Goal: Task Accomplishment & Management: Manage account settings

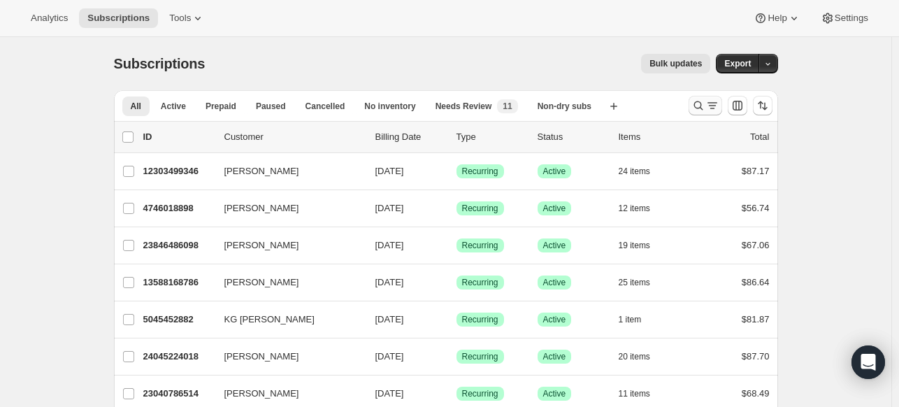
click at [702, 106] on icon "Search and filter results" at bounding box center [698, 106] width 14 height 14
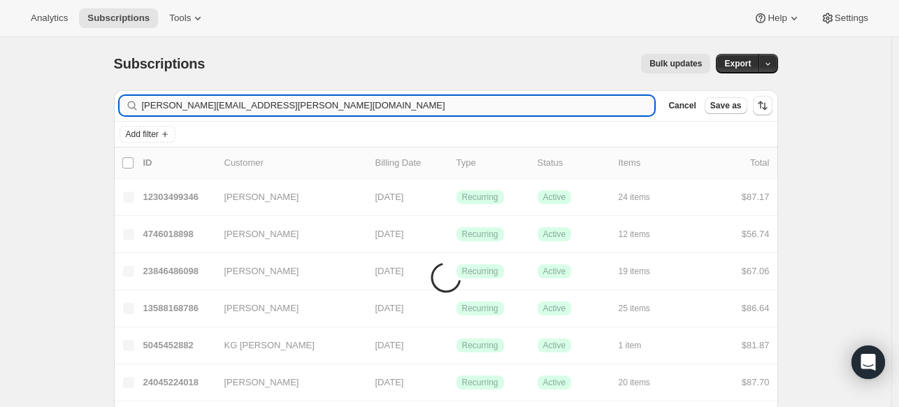
type input "tara.guerin@gmail.com"
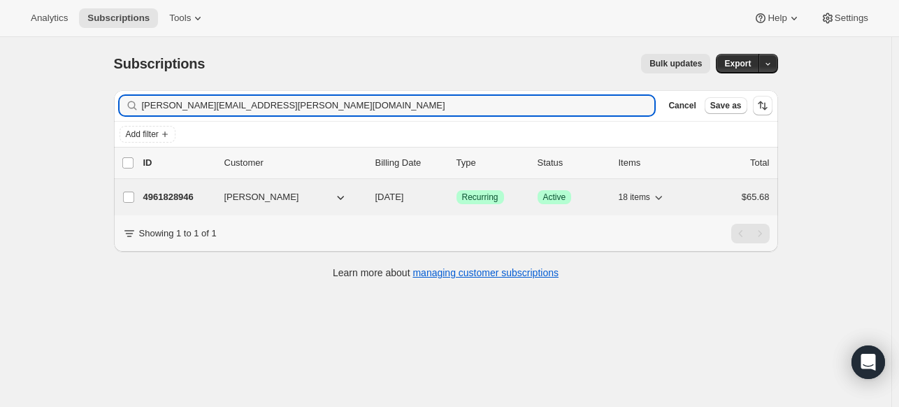
click at [171, 201] on p "4961828946" at bounding box center [178, 197] width 70 height 14
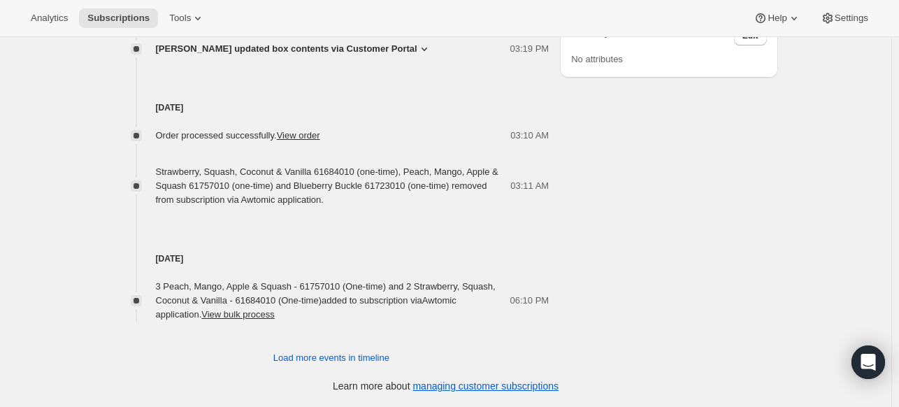
scroll to position [925, 0]
click at [289, 357] on span "Load more events in timeline" at bounding box center [331, 358] width 116 height 14
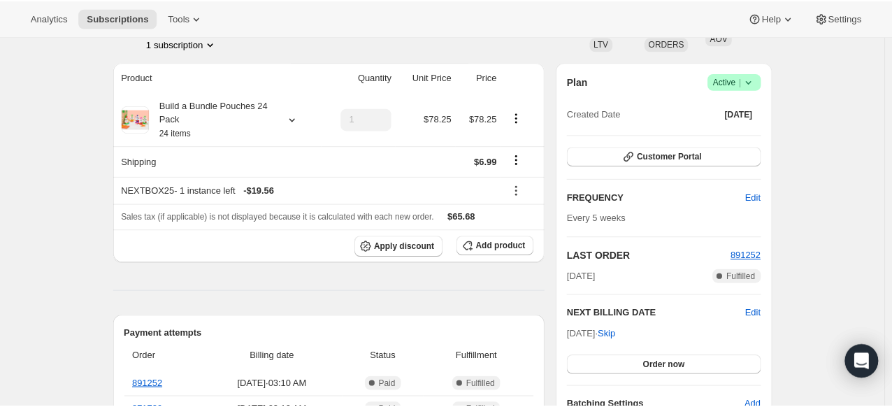
scroll to position [0, 0]
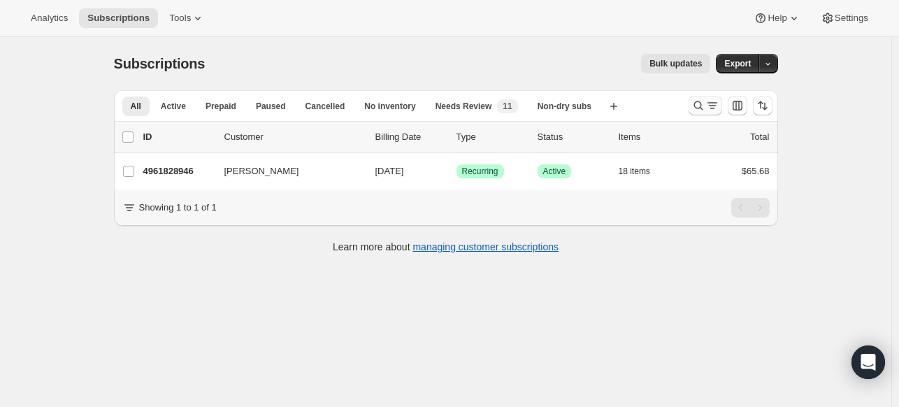
click at [700, 106] on icon "Search and filter results" at bounding box center [698, 106] width 14 height 14
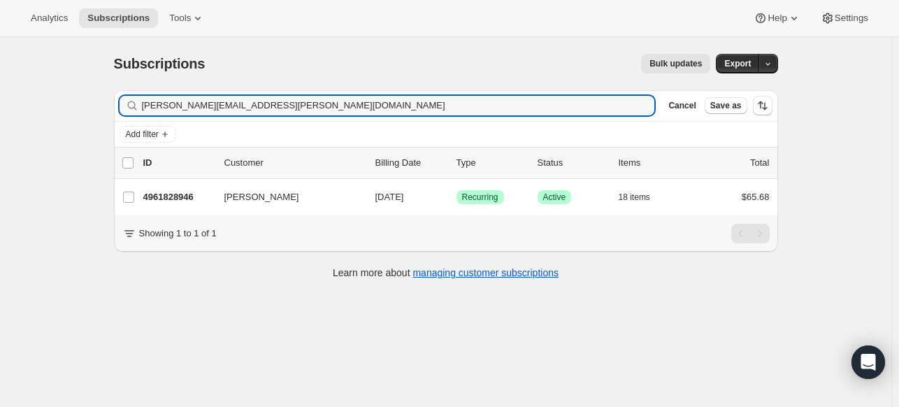
drag, startPoint x: 268, startPoint y: 106, endPoint x: 119, endPoint y: 79, distance: 152.0
click at [119, 79] on div "Subscriptions. This page is ready Subscriptions Bulk updates More actions Bulk …" at bounding box center [445, 165] width 697 height 256
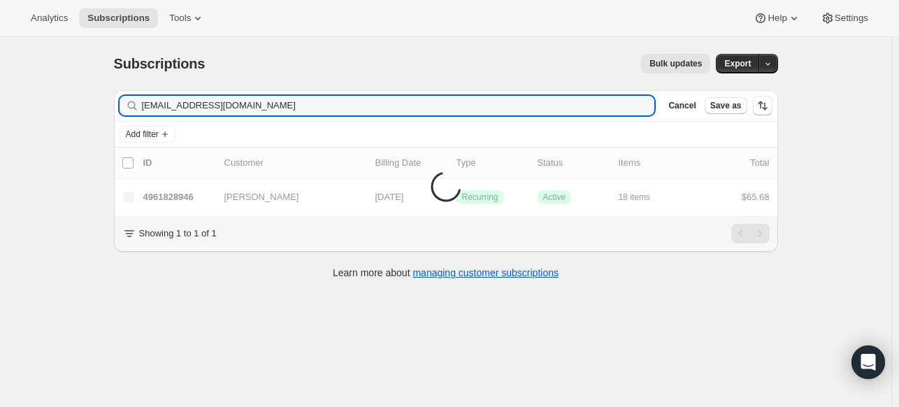
type input "taylorcgardner@gmail.com"
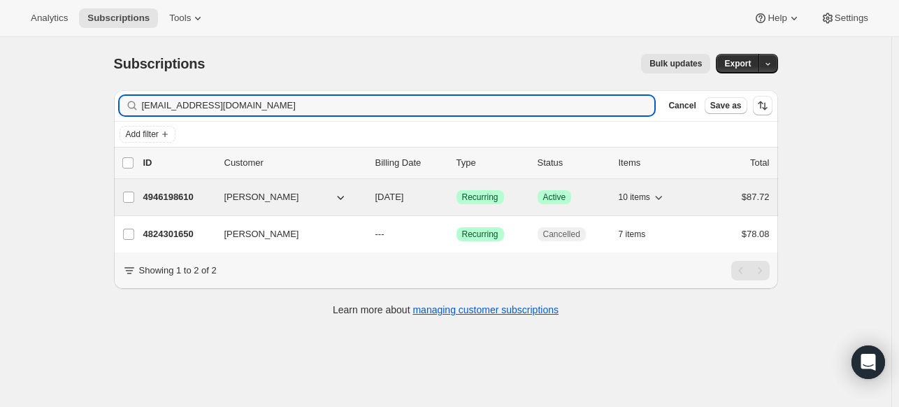
click at [168, 198] on p "4946198610" at bounding box center [178, 197] width 70 height 14
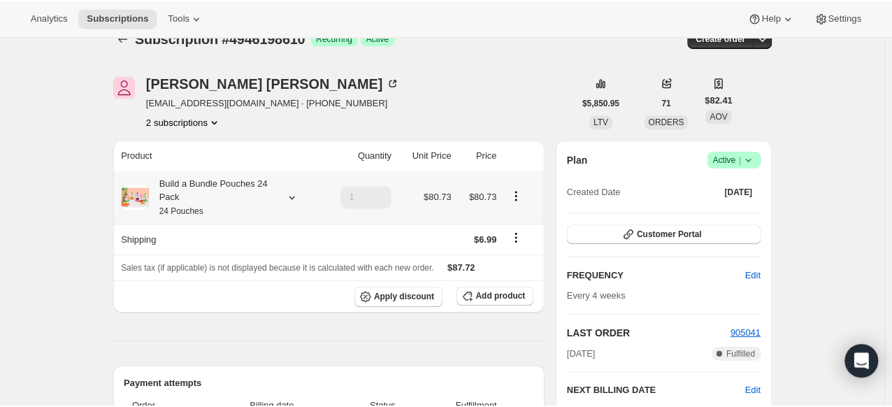
scroll to position [20, 0]
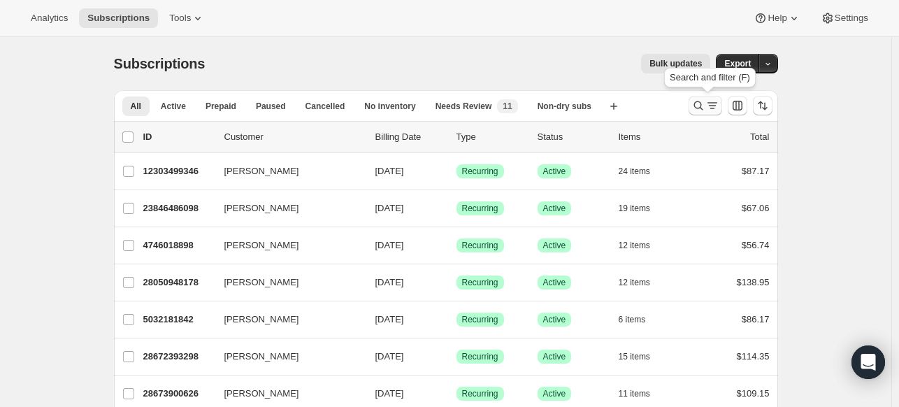
click at [702, 109] on icon "Search and filter results" at bounding box center [698, 106] width 14 height 14
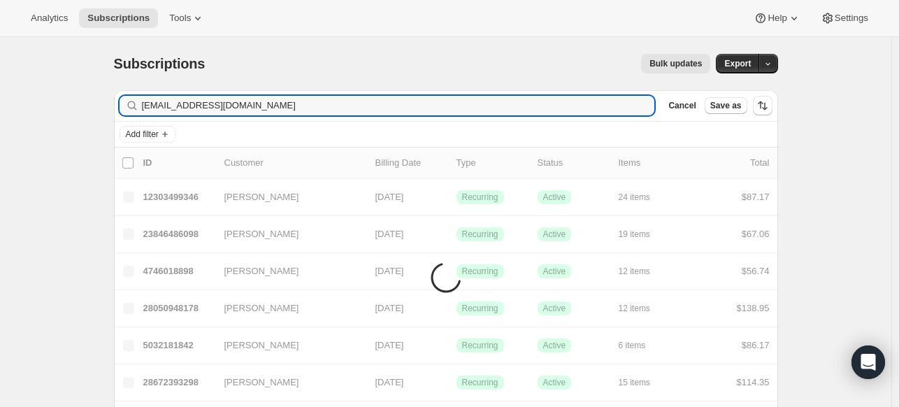
type input "[EMAIL_ADDRESS][DOMAIN_NAME]"
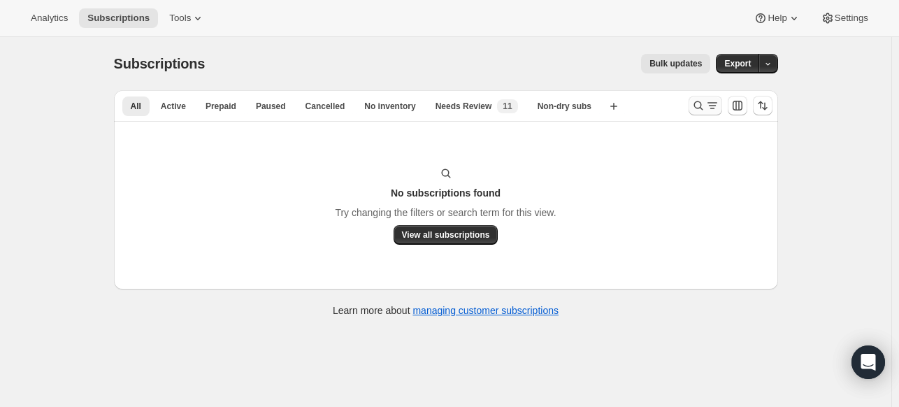
click at [704, 109] on icon "Search and filter results" at bounding box center [698, 106] width 14 height 14
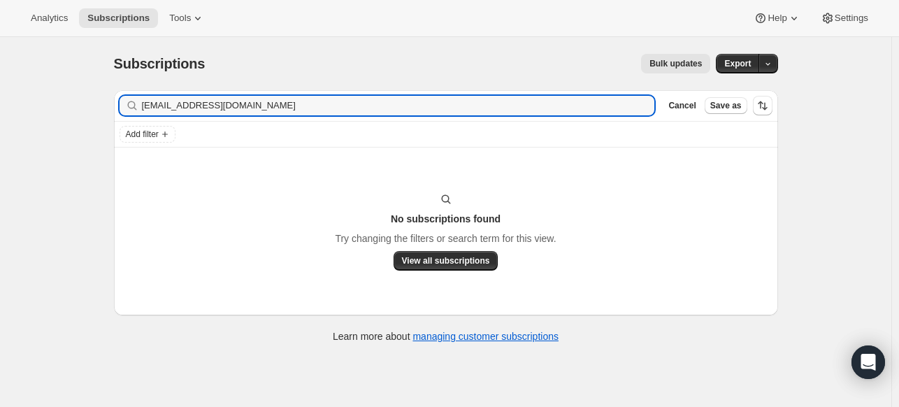
drag, startPoint x: 266, startPoint y: 109, endPoint x: 78, endPoint y: 74, distance: 190.5
click at [78, 74] on div "Subscriptions. This page is ready Subscriptions Bulk updates More actions Bulk …" at bounding box center [445, 240] width 891 height 407
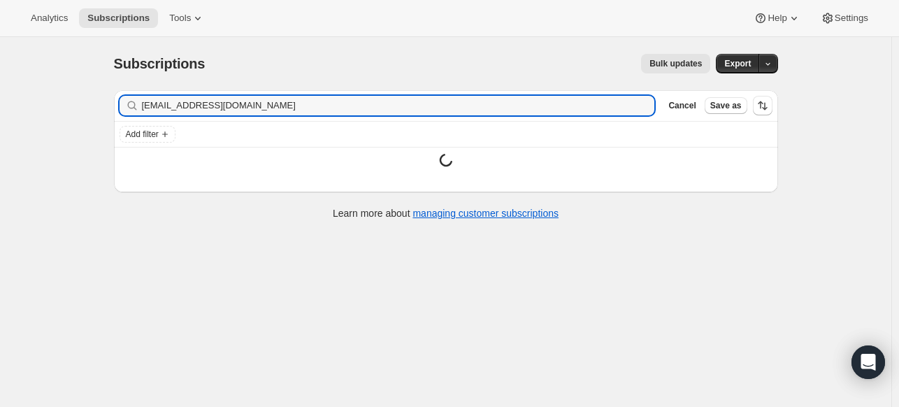
type input "[EMAIL_ADDRESS][DOMAIN_NAME]"
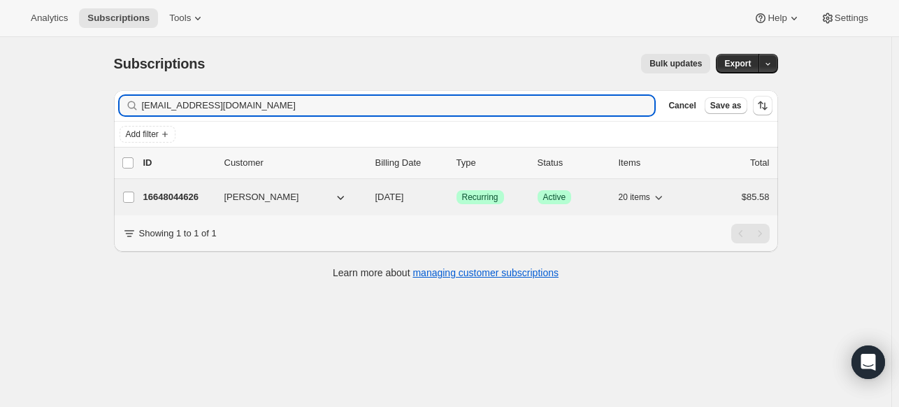
click at [165, 201] on p "16648044626" at bounding box center [178, 197] width 70 height 14
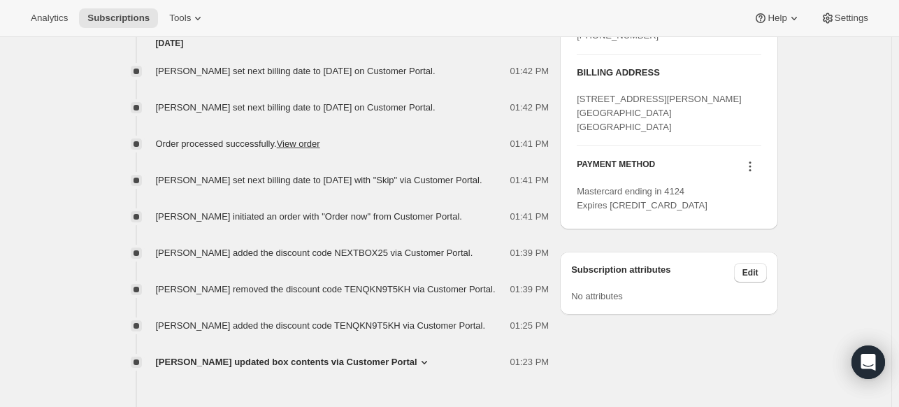
scroll to position [706, 0]
drag, startPoint x: 324, startPoint y: 299, endPoint x: 382, endPoint y: 300, distance: 57.3
click at [382, 293] on span "[PERSON_NAME] removed the discount code TENQKN9T5KH via Customer Portal." at bounding box center [326, 287] width 340 height 10
copy span "TENQKN9T5KH"
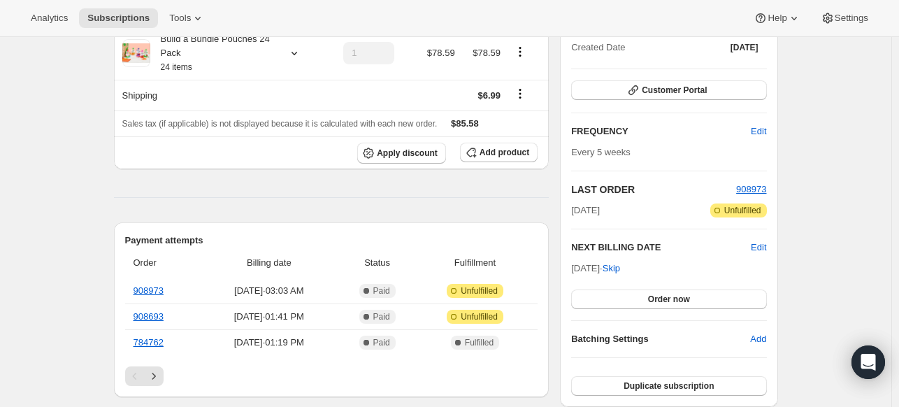
scroll to position [169, 0]
click at [157, 318] on link "908693" at bounding box center [148, 317] width 30 height 10
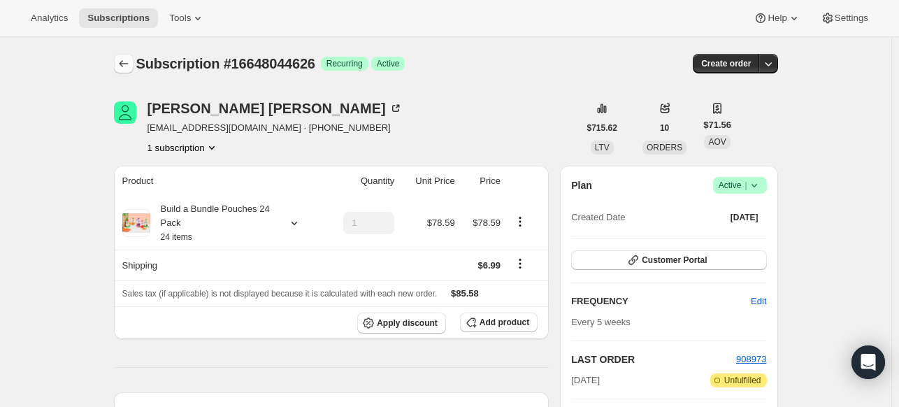
click at [131, 62] on icon "Subscriptions" at bounding box center [124, 64] width 14 height 14
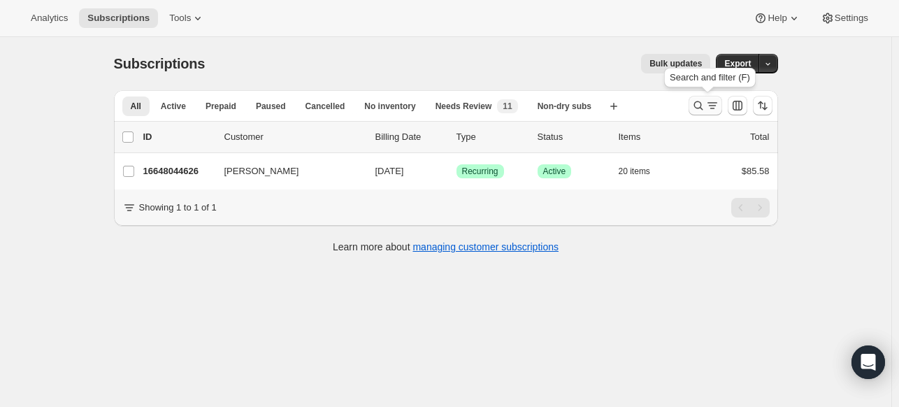
click at [692, 110] on button "Search and filter results" at bounding box center [705, 106] width 34 height 20
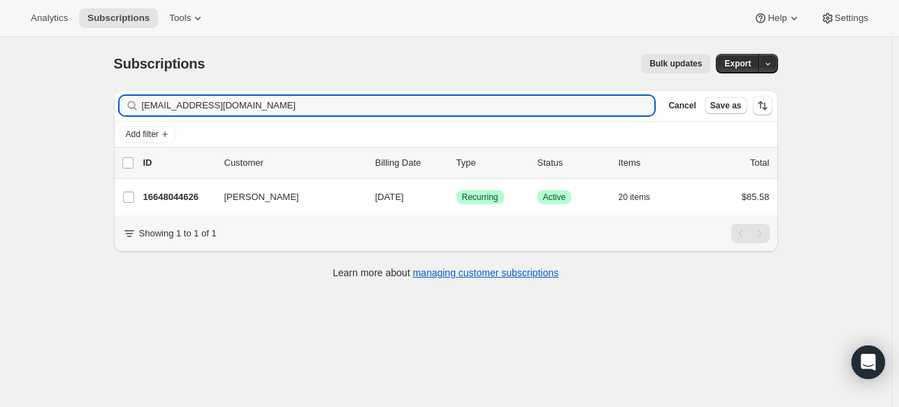
drag, startPoint x: 224, startPoint y: 113, endPoint x: 133, endPoint y: 123, distance: 90.8
click at [133, 123] on div "Filter subscribers dljbrenda@sbcglobal.net Clear Cancel Save as Add filter" at bounding box center [446, 118] width 664 height 57
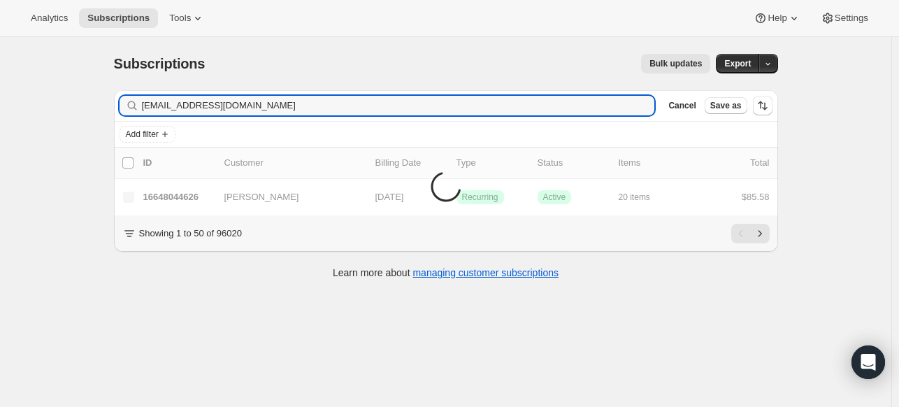
type input "xuanvuong717@gmail.com"
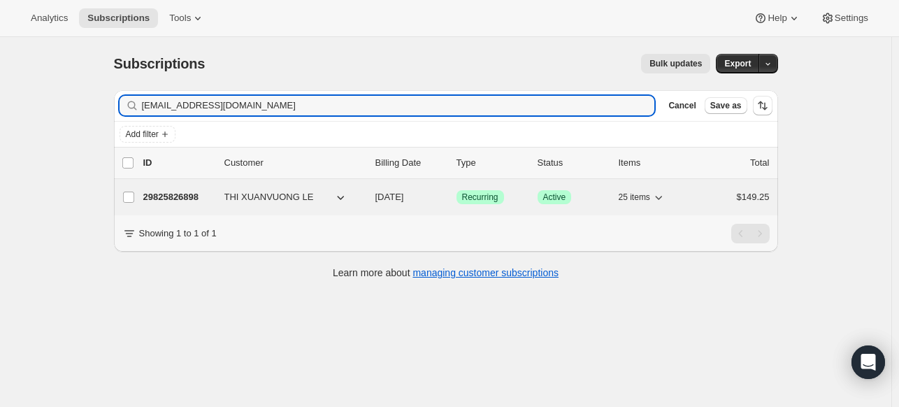
click at [178, 198] on p "29825826898" at bounding box center [178, 197] width 70 height 14
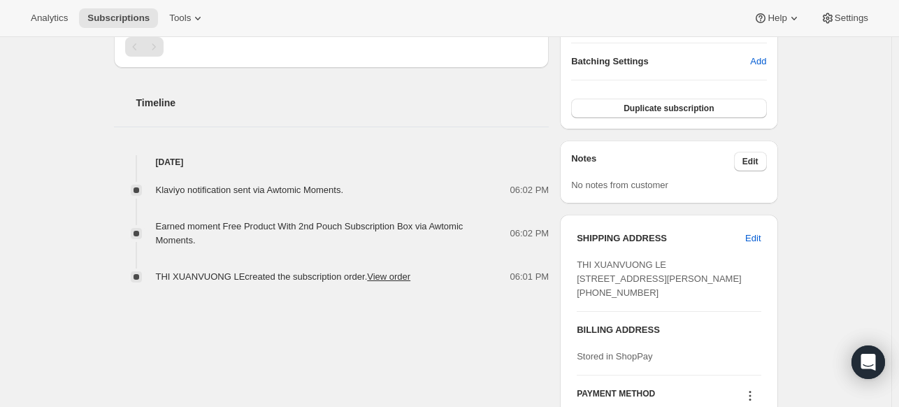
scroll to position [449, 0]
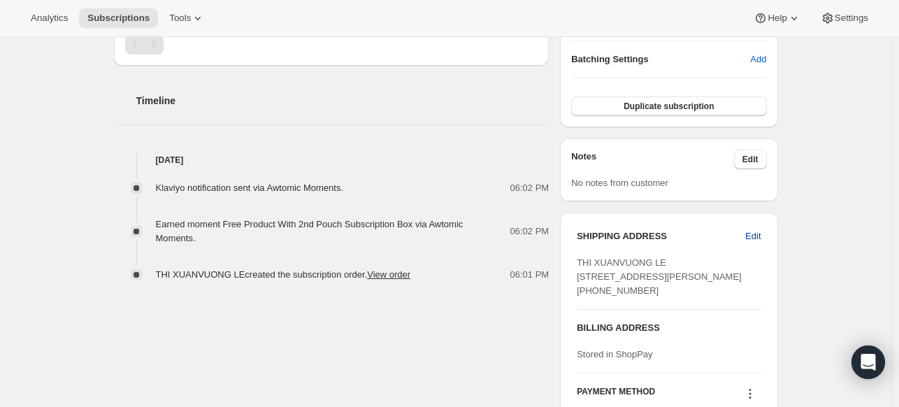
click at [755, 239] on span "Edit" at bounding box center [752, 236] width 15 height 14
select select "GA"
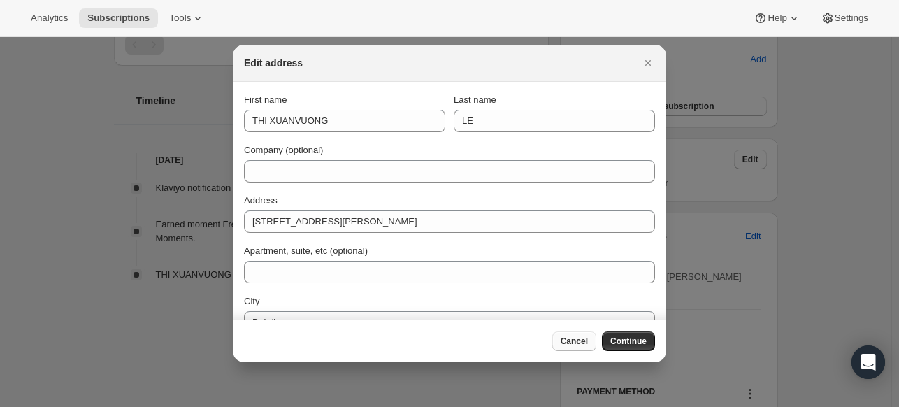
click at [567, 340] on span "Cancel" at bounding box center [573, 340] width 27 height 11
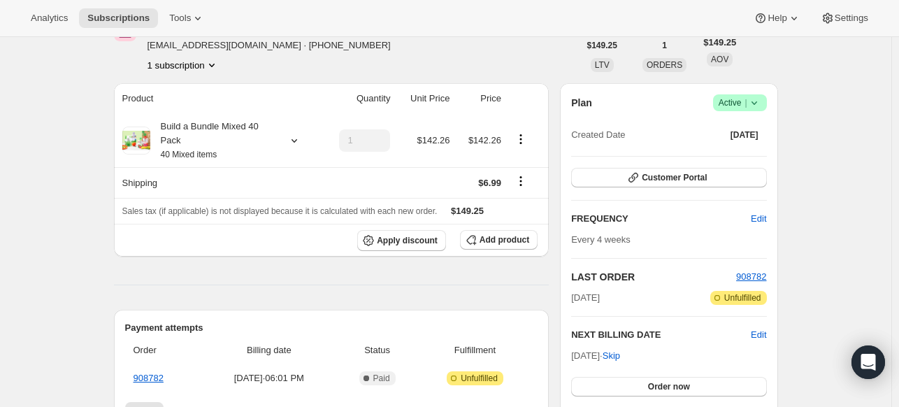
scroll to position [0, 0]
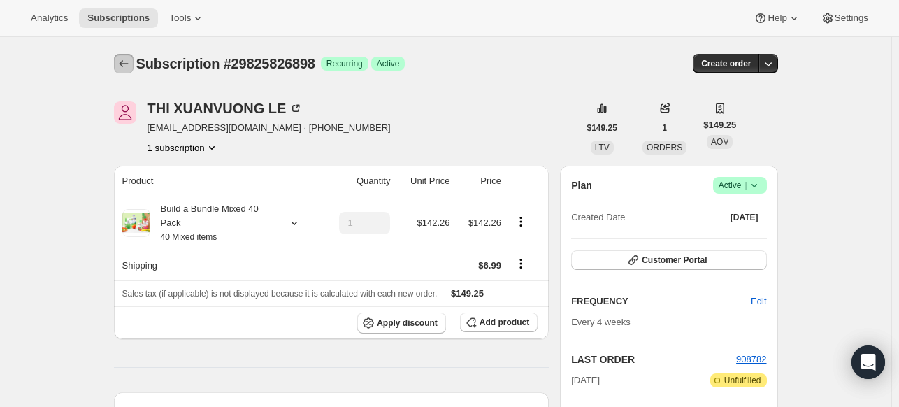
click at [125, 65] on icon "Subscriptions" at bounding box center [124, 64] width 14 height 14
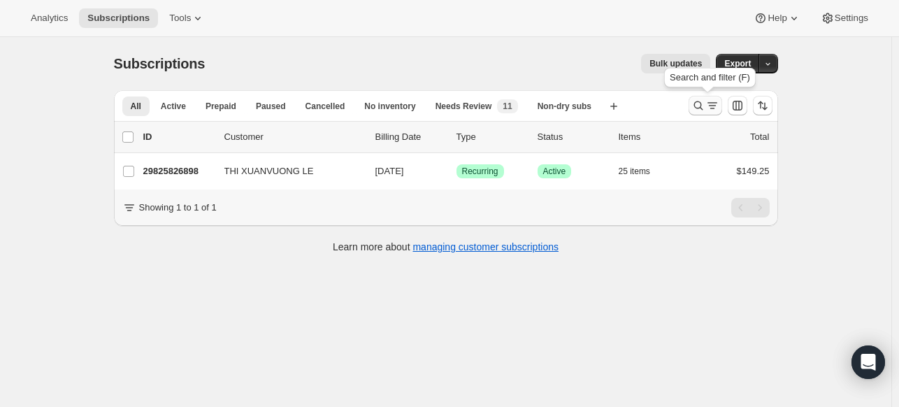
click at [699, 107] on icon "Search and filter results" at bounding box center [698, 106] width 14 height 14
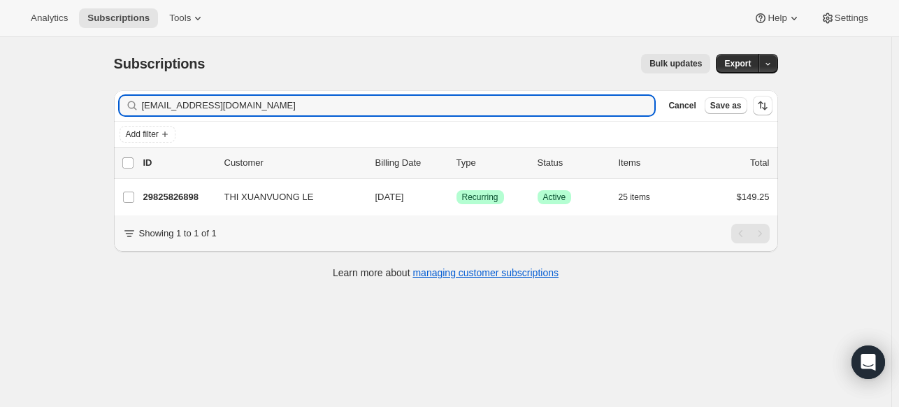
drag, startPoint x: 342, startPoint y: 108, endPoint x: 122, endPoint y: 122, distance: 219.9
click at [122, 122] on div "Filter subscribers xuanvuong717@gmail.com Clear Cancel Save as Add filter" at bounding box center [446, 118] width 664 height 57
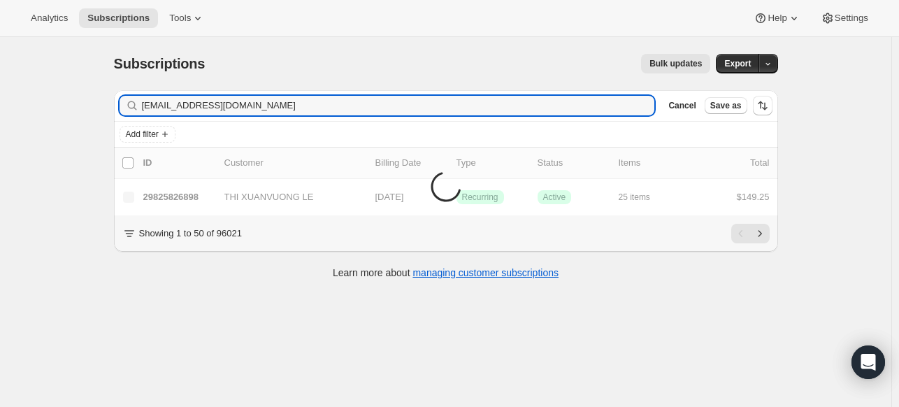
type input "juhyun86@gmail.com"
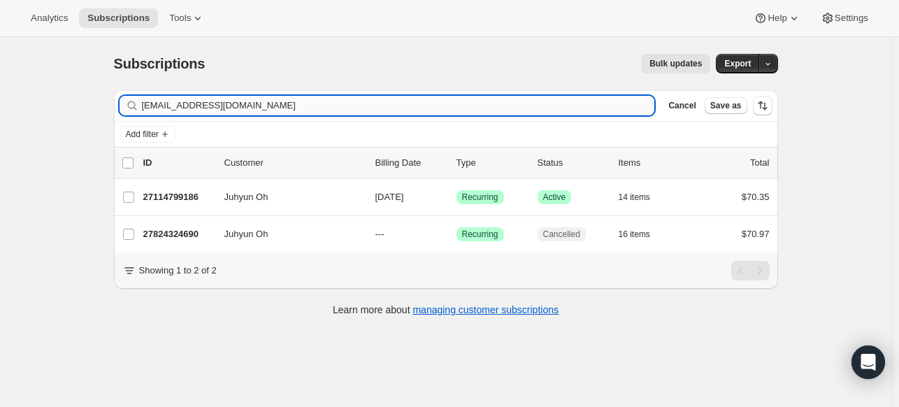
click at [249, 107] on input "juhyun86@gmail.com" at bounding box center [398, 106] width 513 height 20
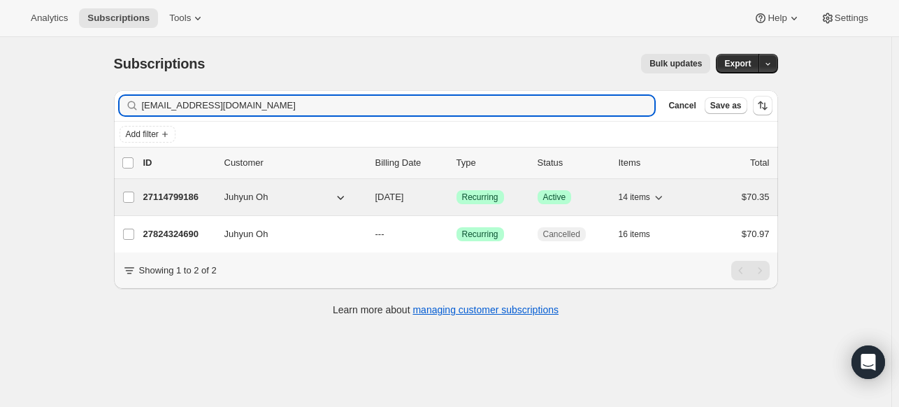
click at [174, 193] on p "27114799186" at bounding box center [178, 197] width 70 height 14
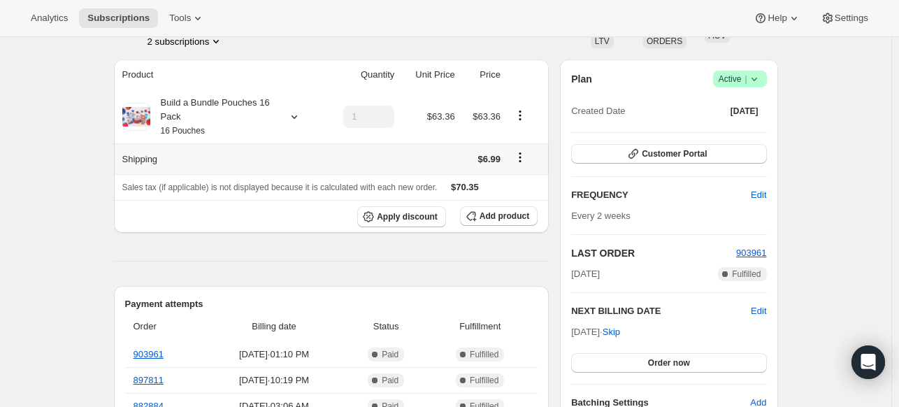
scroll to position [106, 0]
click at [298, 120] on icon at bounding box center [294, 117] width 14 height 14
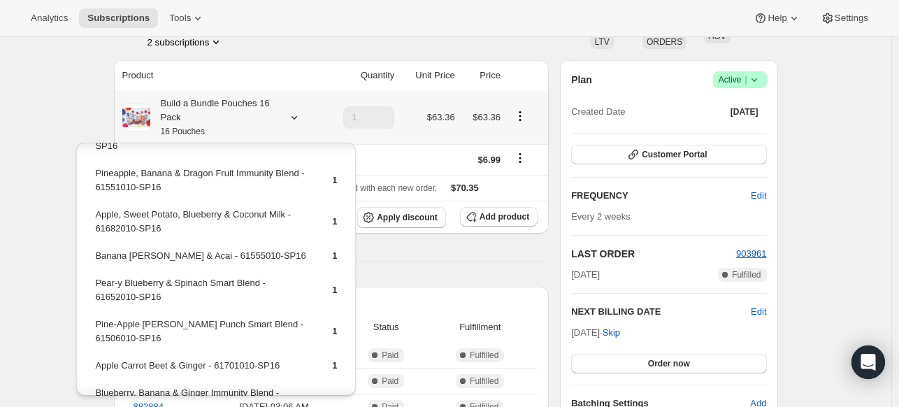
scroll to position [290, 0]
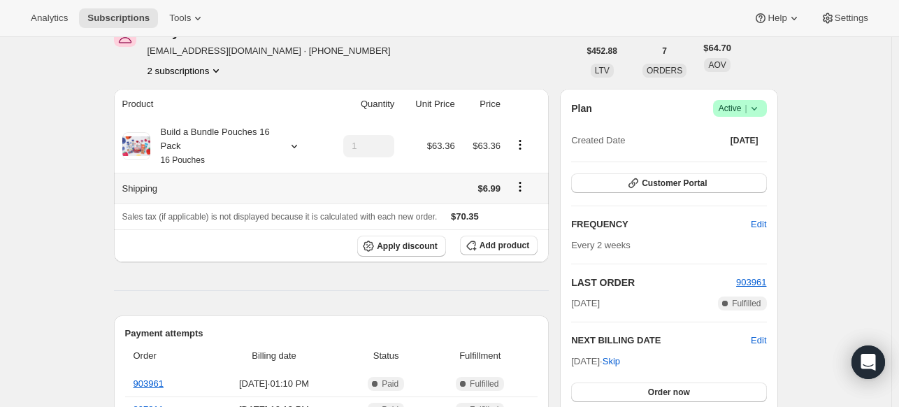
scroll to position [41, 0]
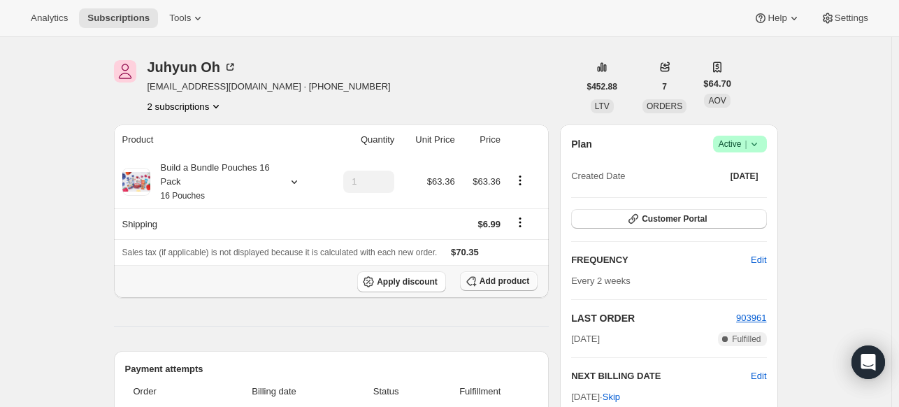
click at [488, 282] on span "Add product" at bounding box center [504, 280] width 50 height 11
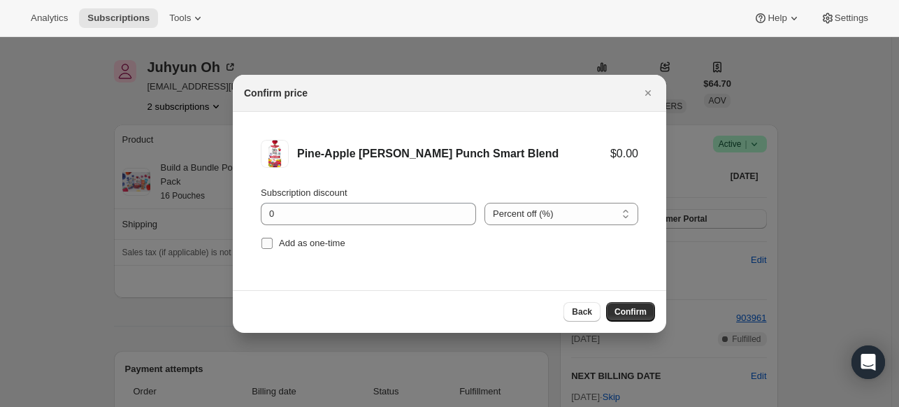
click at [268, 247] on input "Add as one-time" at bounding box center [266, 243] width 11 height 11
checkbox input "true"
click at [632, 310] on span "Confirm" at bounding box center [630, 311] width 32 height 11
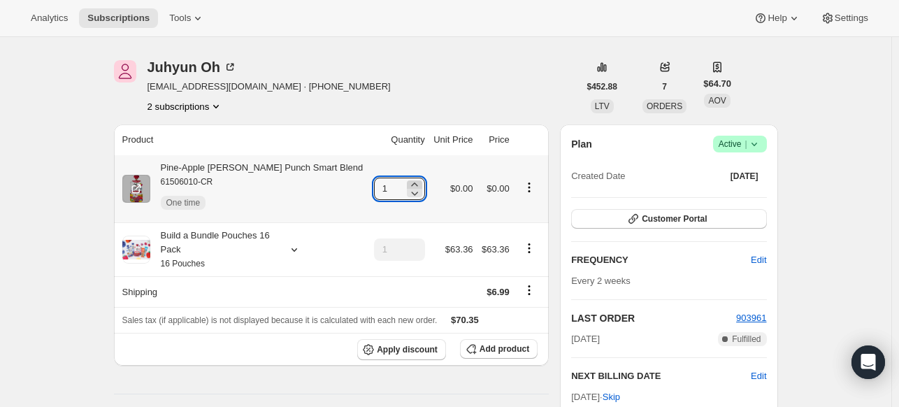
click at [407, 184] on icon at bounding box center [414, 185] width 14 height 14
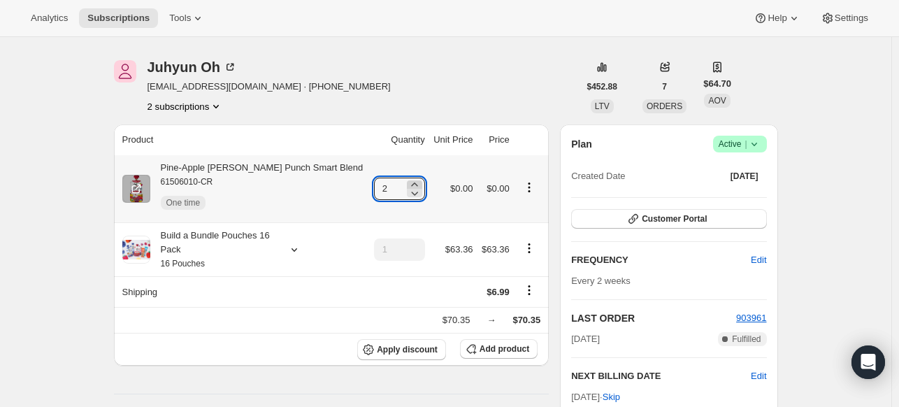
click at [407, 184] on icon at bounding box center [414, 185] width 14 height 14
type input "3"
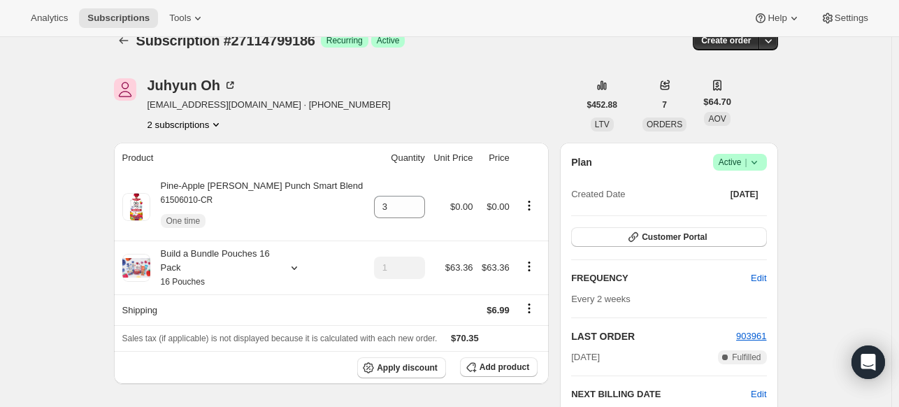
scroll to position [22, 0]
click at [122, 47] on icon "Subscriptions" at bounding box center [124, 41] width 14 height 14
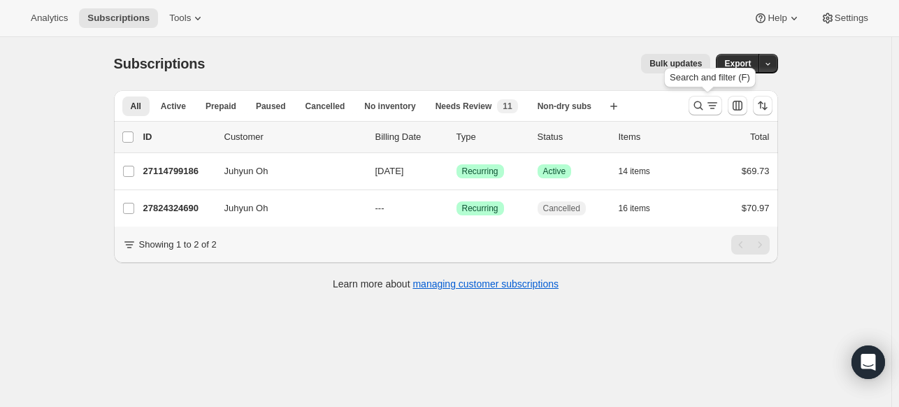
click at [697, 94] on div "Search and filter (F)" at bounding box center [709, 80] width 97 height 31
click at [701, 100] on icon "Search and filter results" at bounding box center [698, 106] width 14 height 14
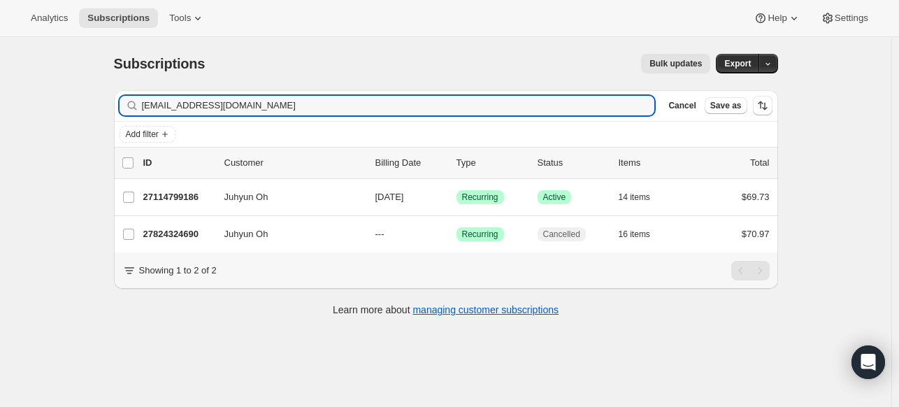
drag, startPoint x: 249, startPoint y: 103, endPoint x: 140, endPoint y: 99, distance: 109.8
click at [140, 99] on div "juhyun86@gmail.com Clear" at bounding box center [387, 106] width 535 height 20
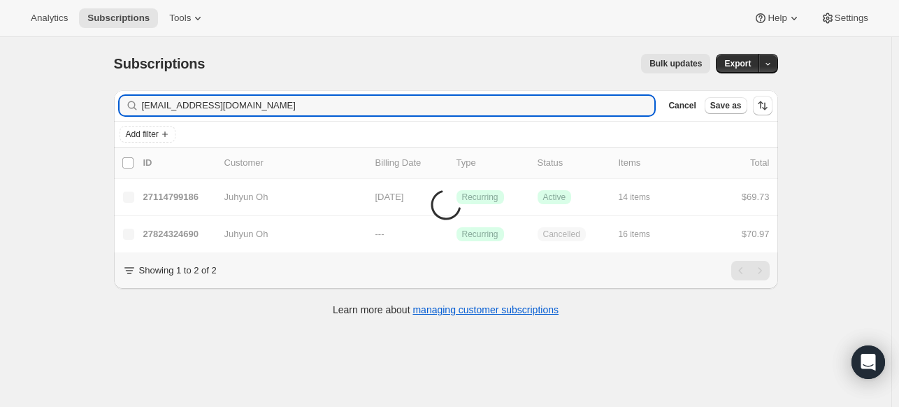
type input "aadelgiudice@gmail.com"
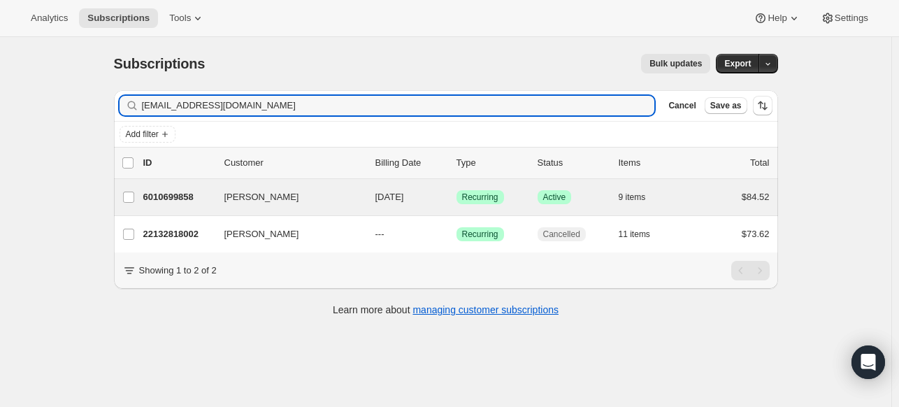
click at [171, 184] on div "Amanda Paloian 6010699858 Amanda Paloian 09/22/2025 Success Recurring Success A…" at bounding box center [446, 197] width 664 height 36
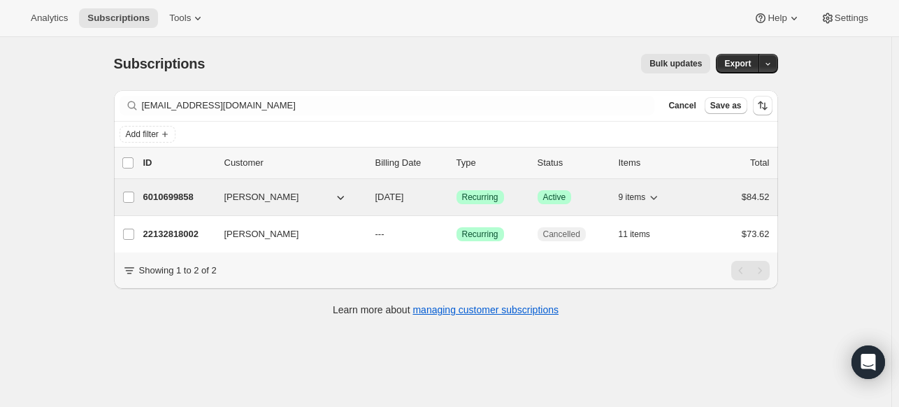
click at [168, 194] on p "6010699858" at bounding box center [178, 197] width 70 height 14
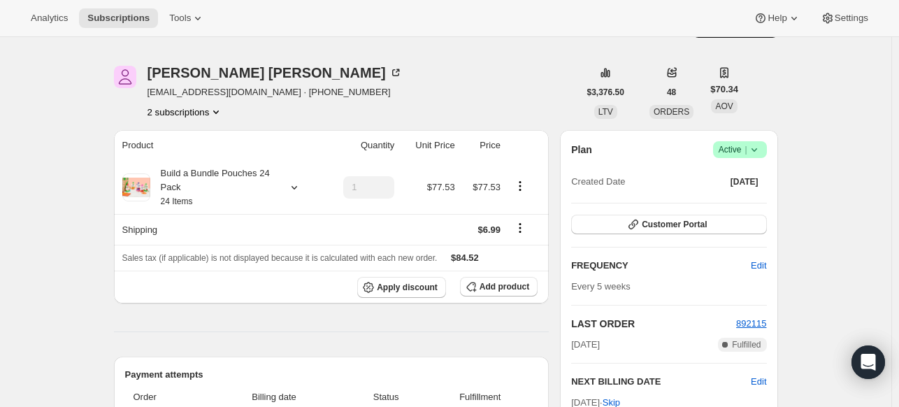
scroll to position [35, 0]
click at [293, 180] on div "Build a Bundle Pouches 24 Pack 24 Items" at bounding box center [221, 188] width 198 height 42
click at [294, 187] on icon at bounding box center [294, 188] width 14 height 14
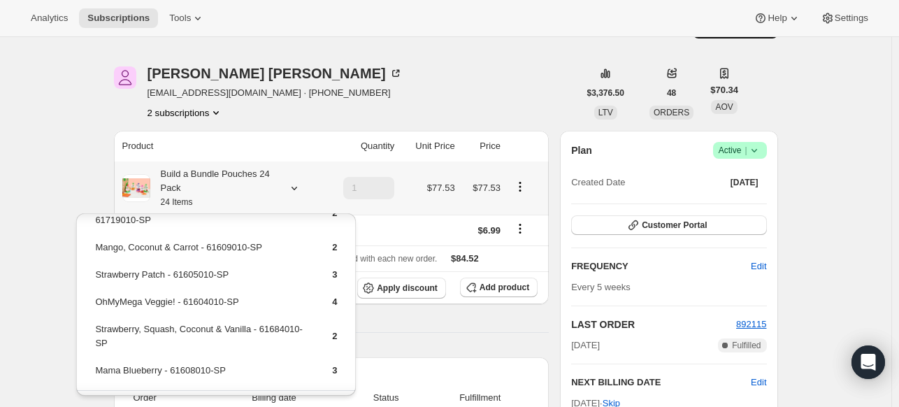
scroll to position [91, 0]
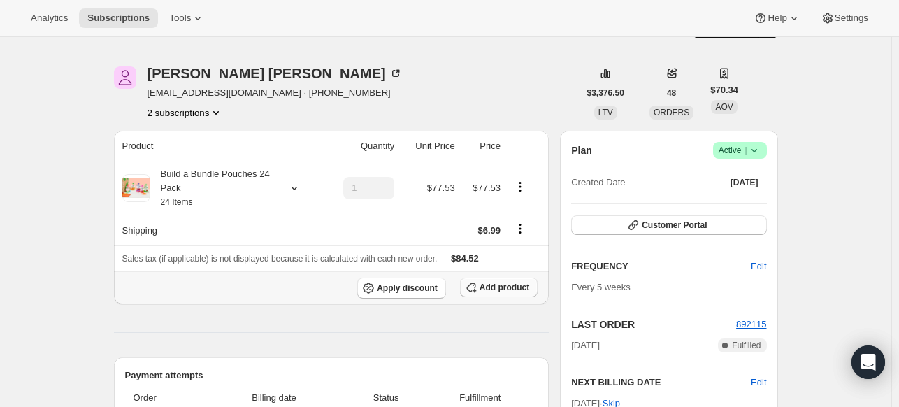
click at [493, 284] on span "Add product" at bounding box center [504, 287] width 50 height 11
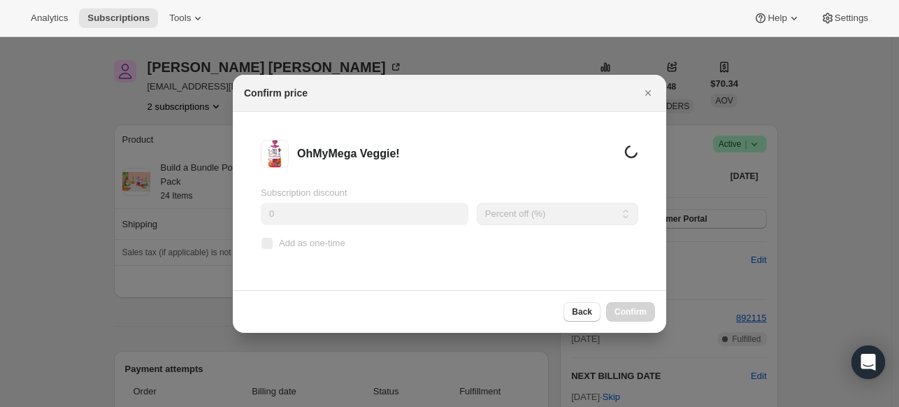
scroll to position [35, 0]
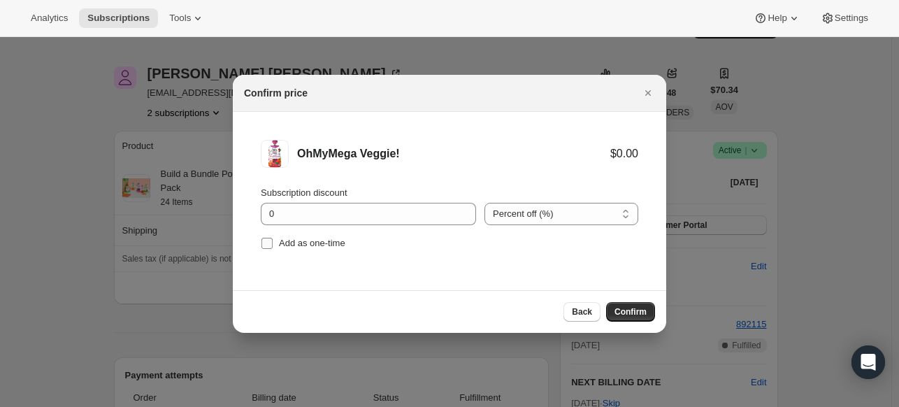
click at [298, 243] on span "Add as one-time" at bounding box center [312, 243] width 66 height 10
click at [273, 243] on input "Add as one-time" at bounding box center [266, 243] width 11 height 11
checkbox input "true"
click at [637, 313] on span "Confirm" at bounding box center [630, 311] width 32 height 11
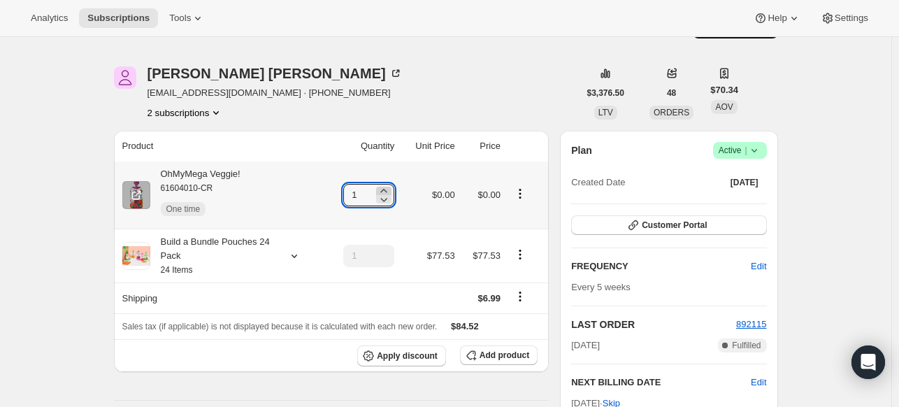
click at [391, 190] on icon at bounding box center [384, 191] width 14 height 14
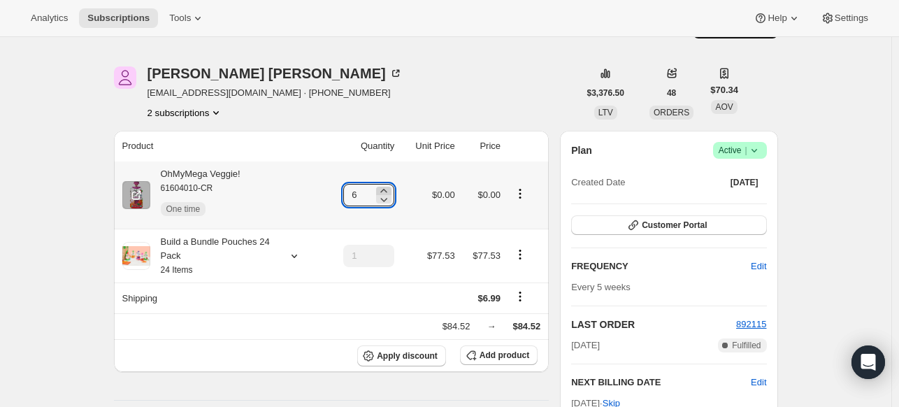
click at [391, 190] on icon at bounding box center [384, 191] width 14 height 14
type input "8"
click at [415, 182] on td "$0.00" at bounding box center [428, 194] width 60 height 67
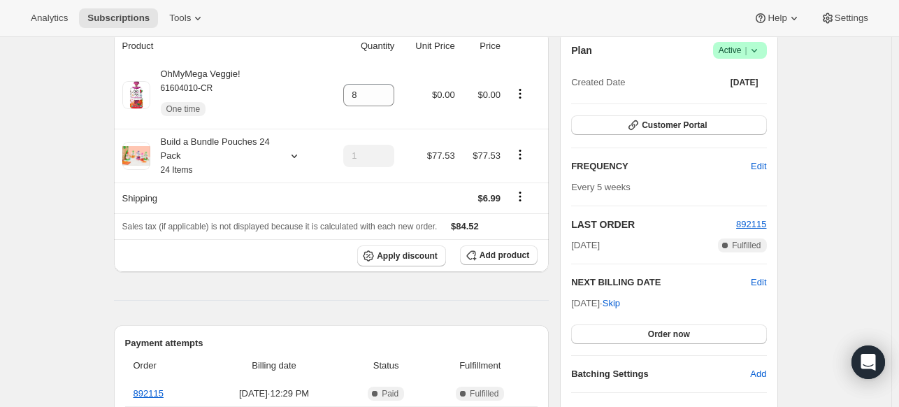
scroll to position [0, 0]
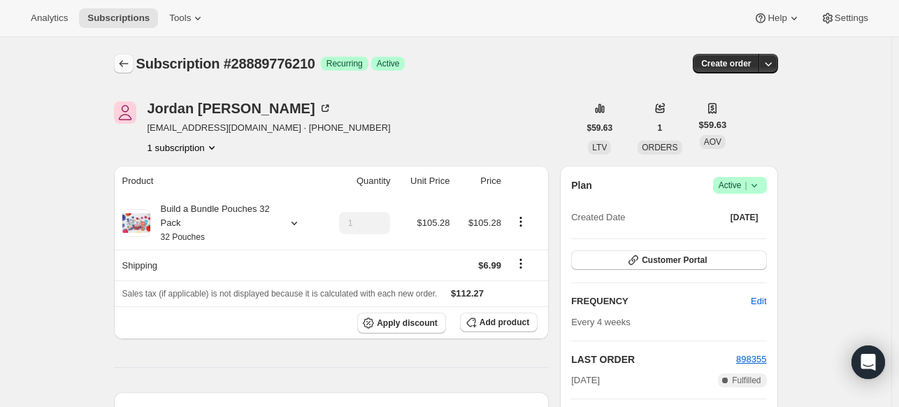
click at [127, 65] on icon "Subscriptions" at bounding box center [124, 64] width 14 height 14
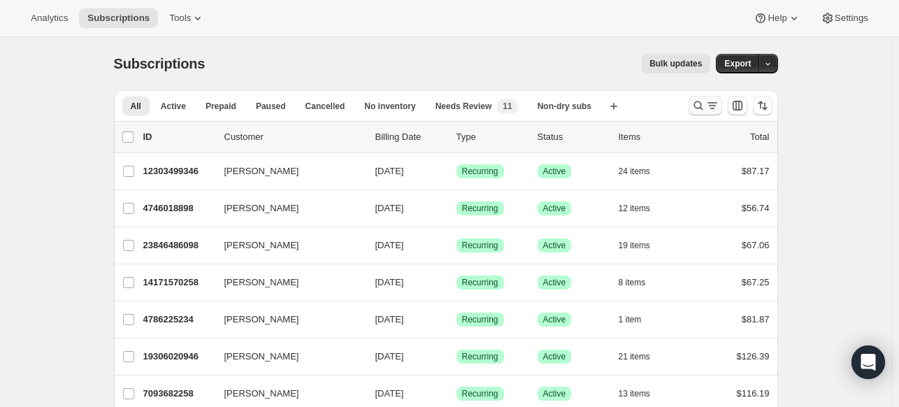
click at [704, 113] on button "Search and filter results" at bounding box center [705, 106] width 34 height 20
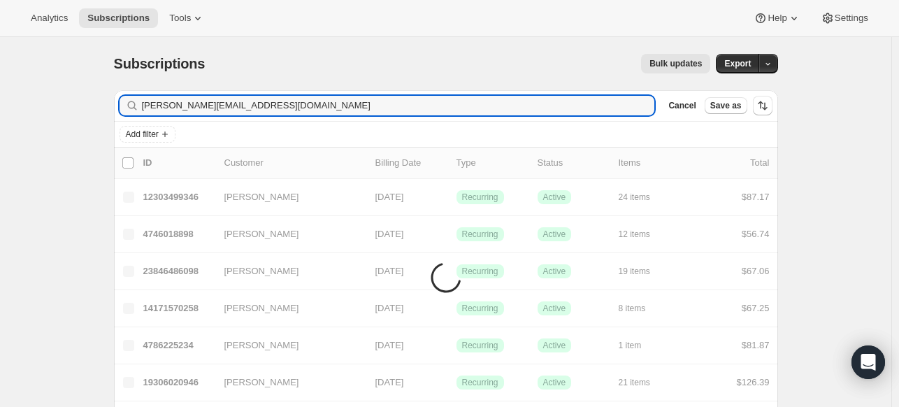
type input "marisasza@verizon.net"
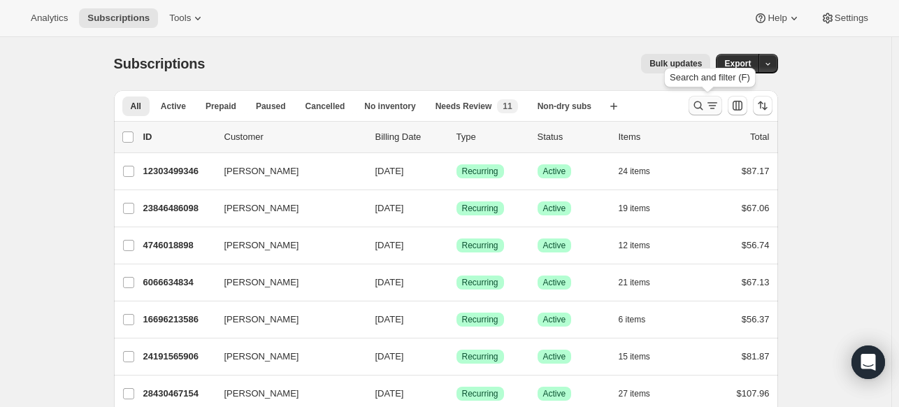
click at [699, 108] on icon "Search and filter results" at bounding box center [698, 106] width 14 height 14
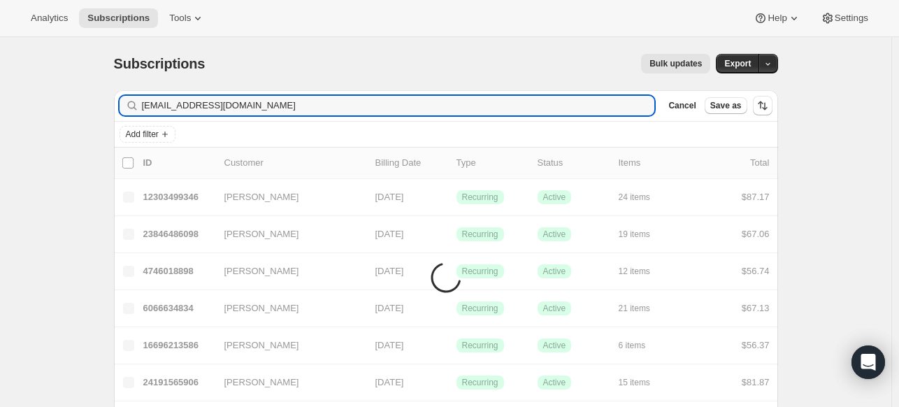
type input "[EMAIL_ADDRESS][DOMAIN_NAME]"
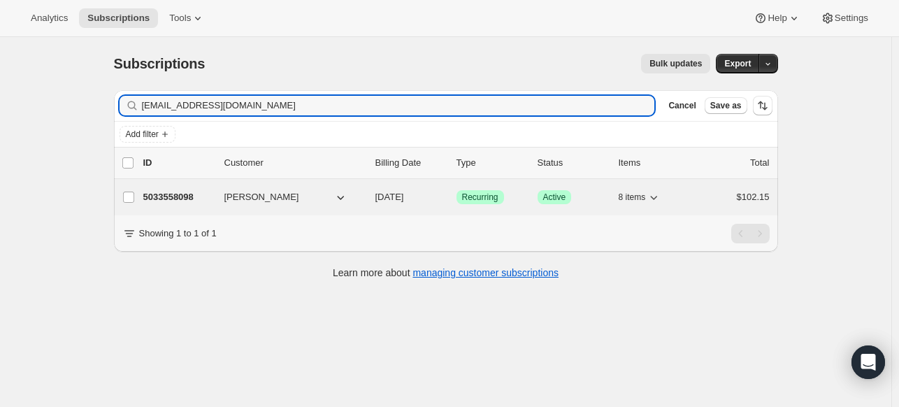
click at [171, 197] on p "5033558098" at bounding box center [178, 197] width 70 height 14
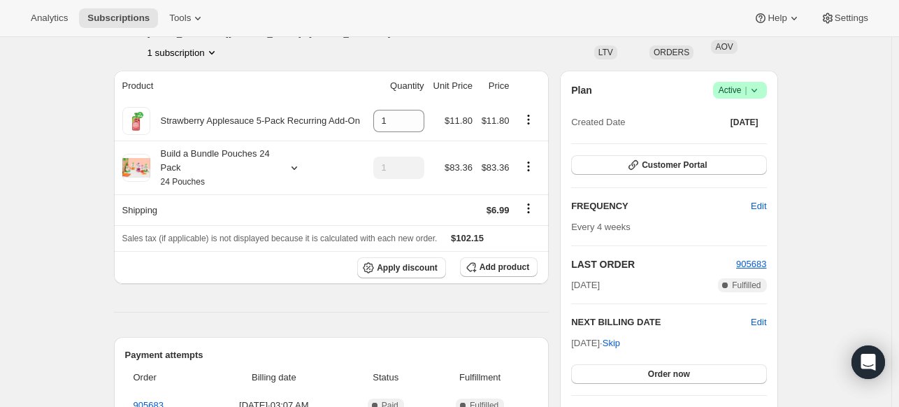
scroll to position [96, 0]
click at [517, 265] on span "Add product" at bounding box center [504, 265] width 50 height 11
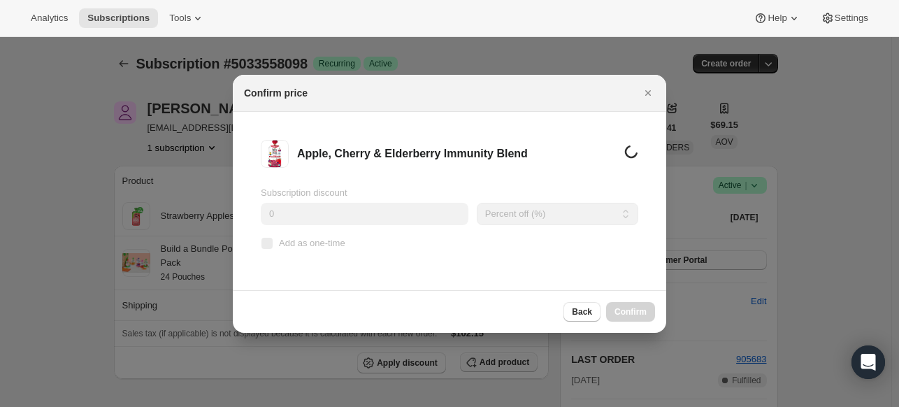
scroll to position [0, 0]
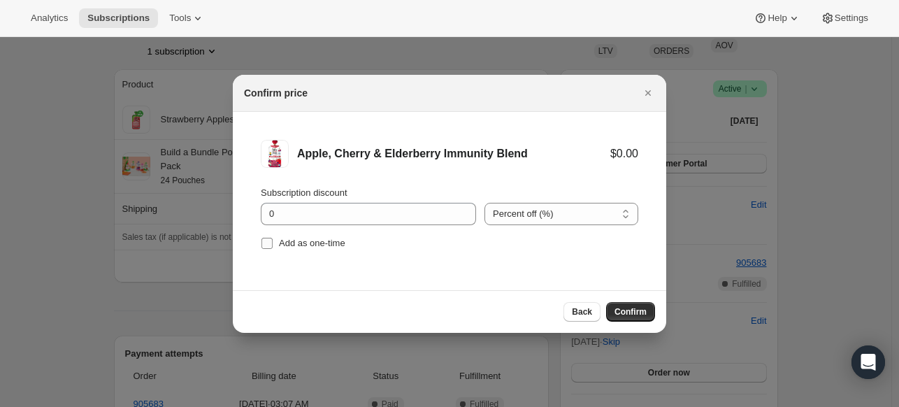
click at [268, 244] on input "Add as one-time" at bounding box center [266, 243] width 11 height 11
checkbox input "true"
click at [637, 308] on span "Confirm" at bounding box center [630, 311] width 32 height 11
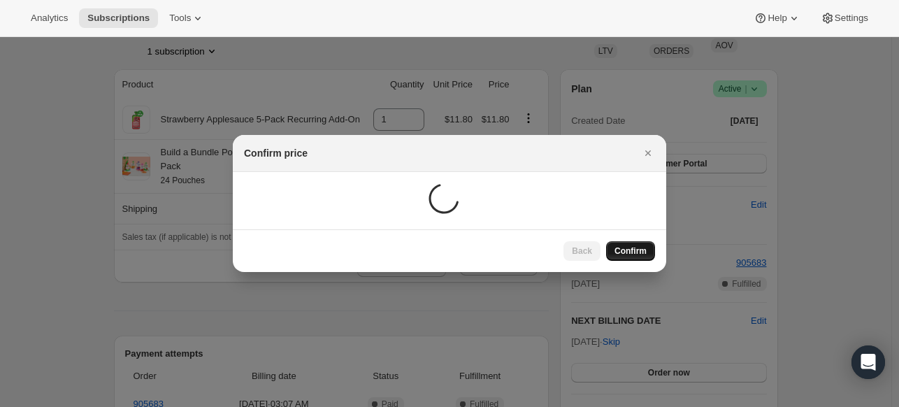
scroll to position [96, 0]
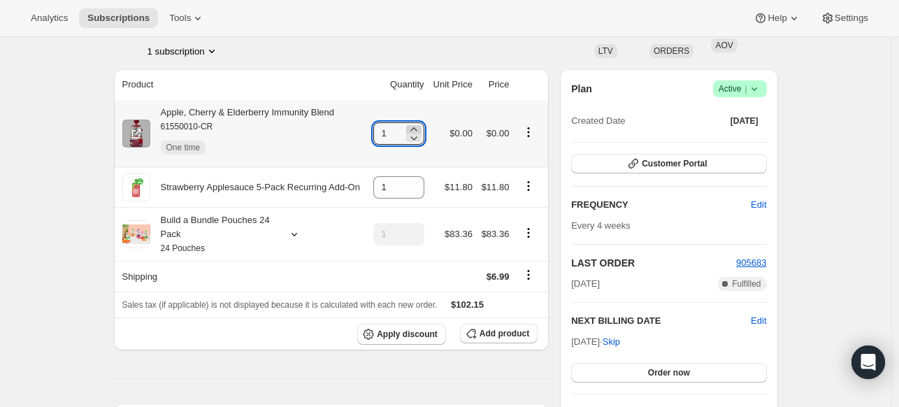
click at [414, 127] on icon at bounding box center [414, 129] width 14 height 14
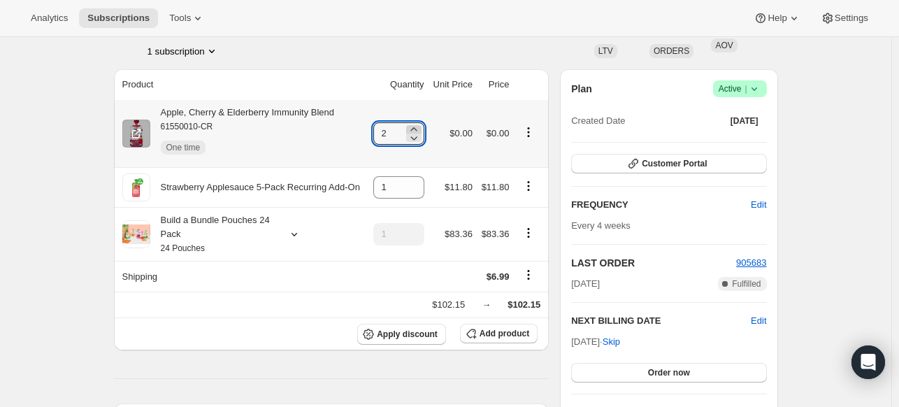
click at [414, 127] on icon at bounding box center [414, 129] width 14 height 14
type input "3"
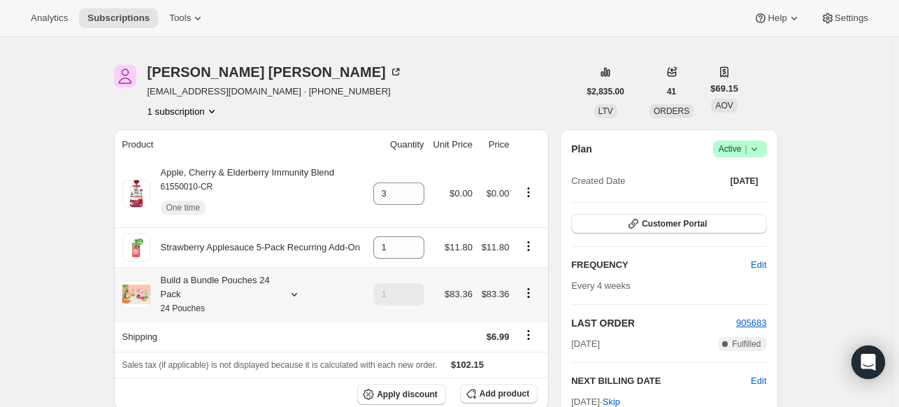
scroll to position [0, 0]
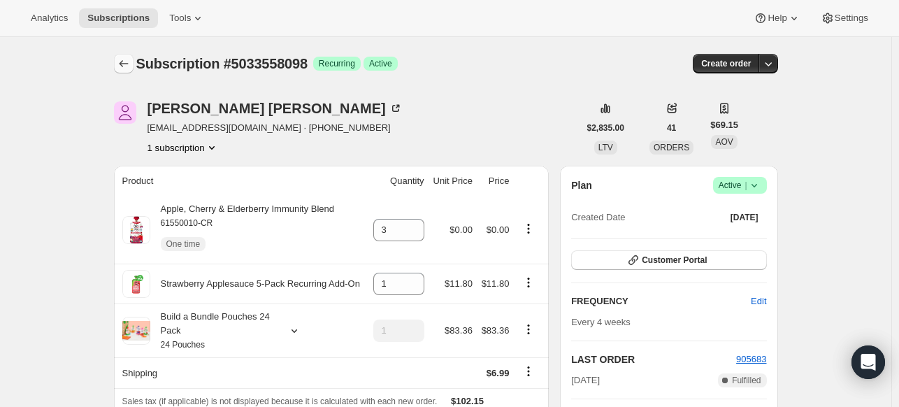
click at [126, 67] on icon "Subscriptions" at bounding box center [124, 64] width 14 height 14
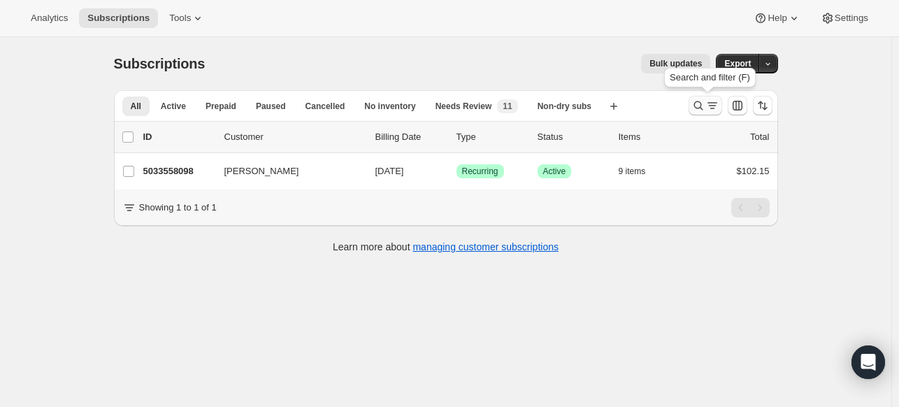
click at [702, 108] on icon "Search and filter results" at bounding box center [697, 105] width 9 height 9
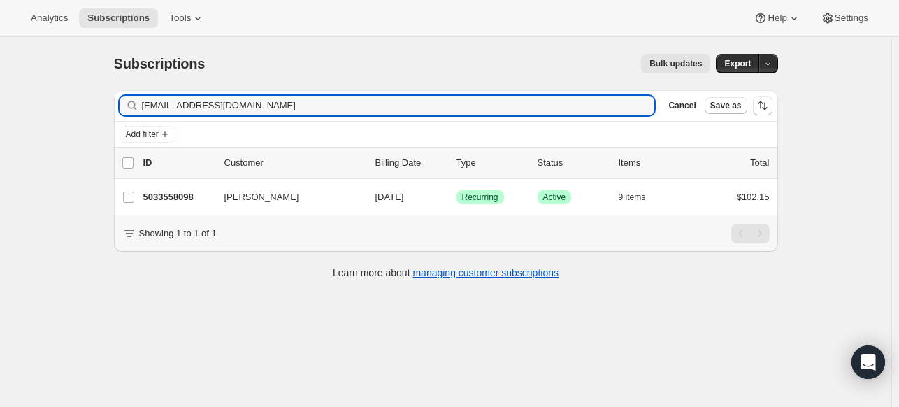
drag, startPoint x: 266, startPoint y: 106, endPoint x: 11, endPoint y: 116, distance: 254.6
click at [11, 116] on div "Subscriptions. This page is ready Subscriptions Bulk updates More actions Bulk …" at bounding box center [445, 240] width 891 height 407
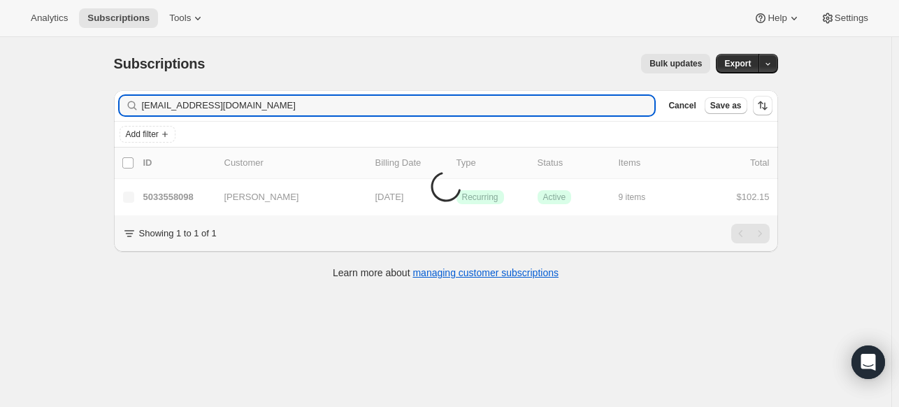
type input "[EMAIL_ADDRESS][DOMAIN_NAME]"
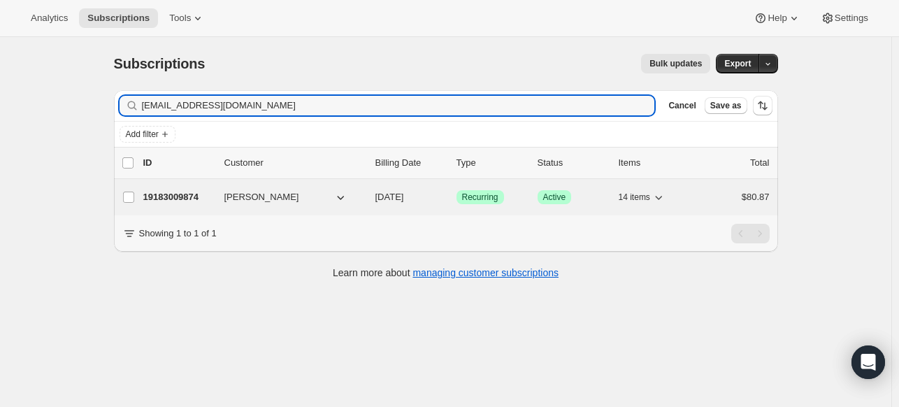
click at [166, 199] on p "19183009874" at bounding box center [178, 197] width 70 height 14
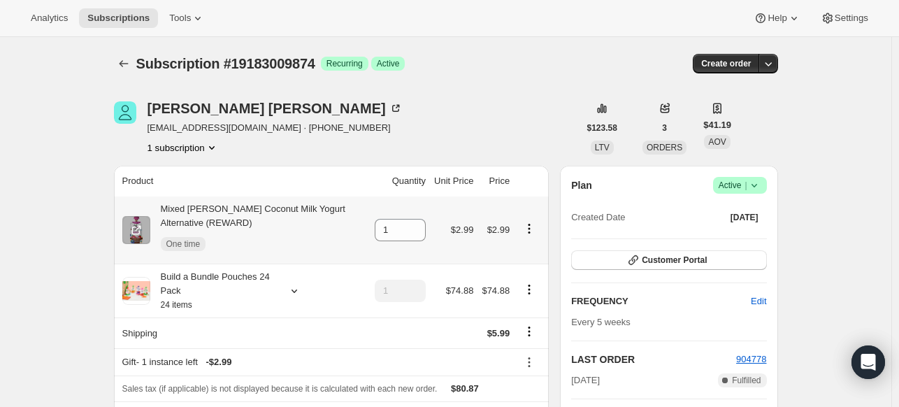
scroll to position [176, 0]
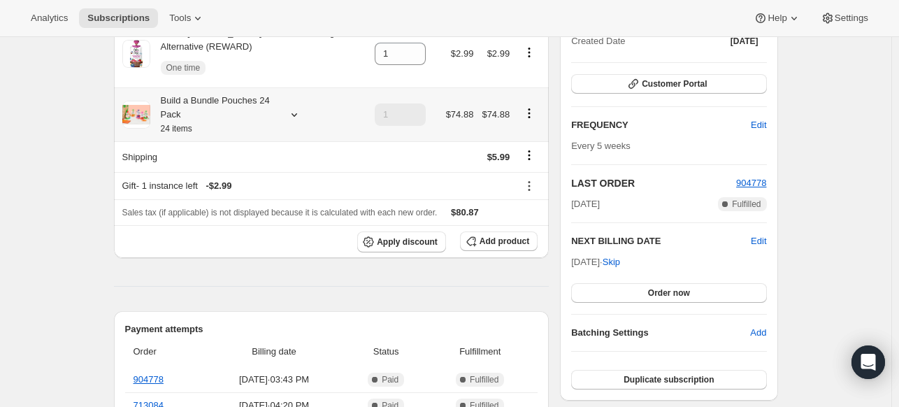
click at [300, 114] on icon at bounding box center [294, 115] width 14 height 14
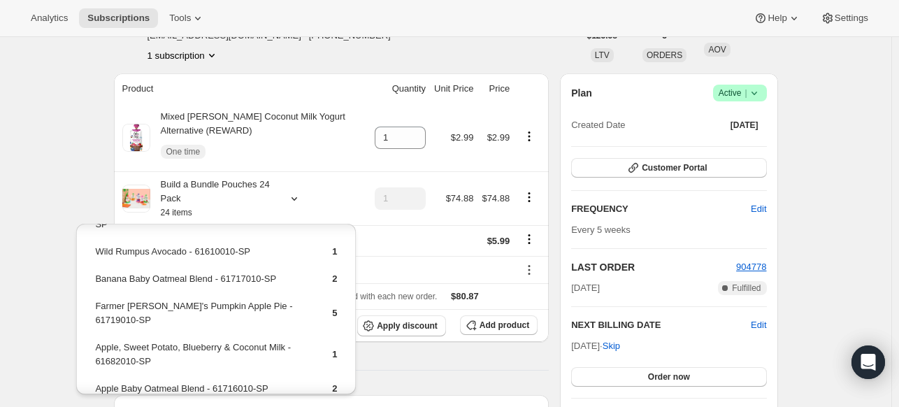
scroll to position [91, 0]
click at [484, 332] on button "Add product" at bounding box center [499, 327] width 78 height 20
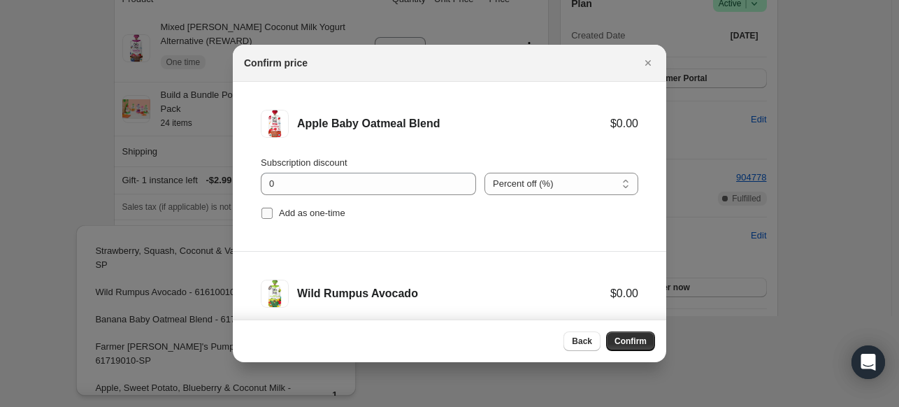
click at [294, 216] on span "Add as one-time" at bounding box center [312, 213] width 66 height 10
click at [273, 216] on input "Add as one-time" at bounding box center [266, 213] width 11 height 11
checkbox input "true"
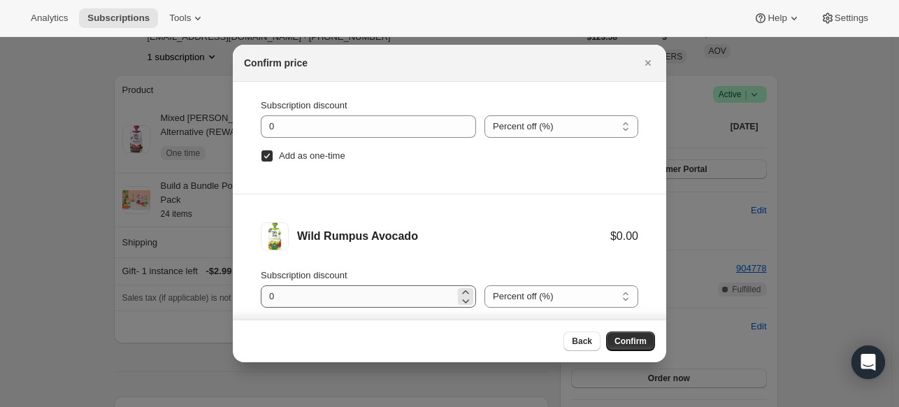
scroll to position [52, 0]
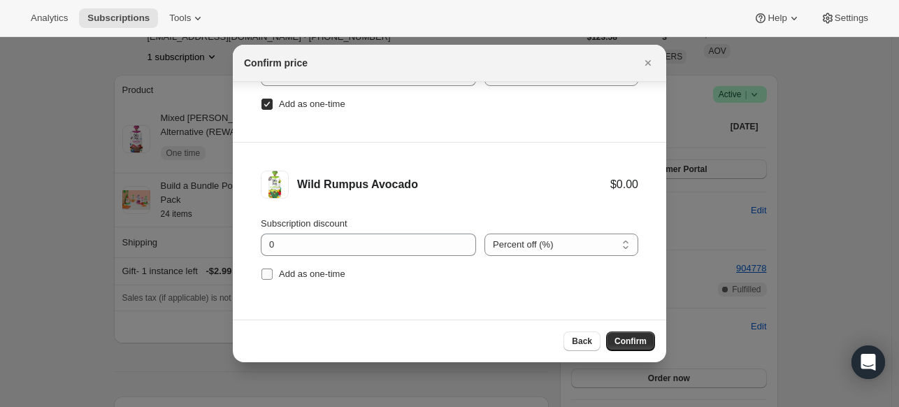
click at [277, 273] on label "Add as one-time" at bounding box center [303, 274] width 85 height 20
click at [273, 273] on input "Add as one-time" at bounding box center [266, 273] width 11 height 11
checkbox input "true"
click at [634, 331] on div "Back Confirm" at bounding box center [449, 340] width 433 height 43
click at [634, 339] on span "Confirm" at bounding box center [630, 340] width 32 height 11
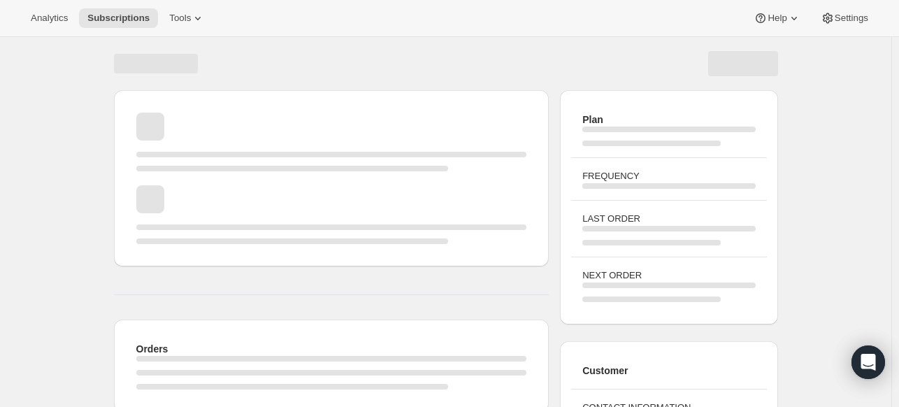
scroll to position [91, 0]
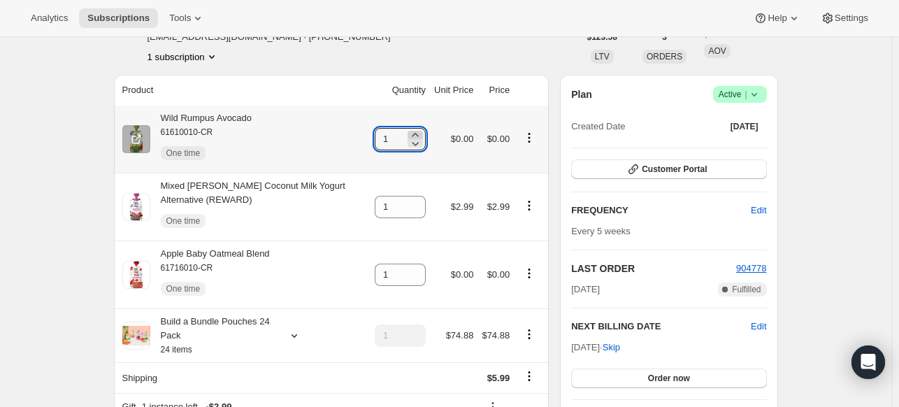
click at [418, 133] on icon at bounding box center [415, 134] width 6 height 3
type input "3"
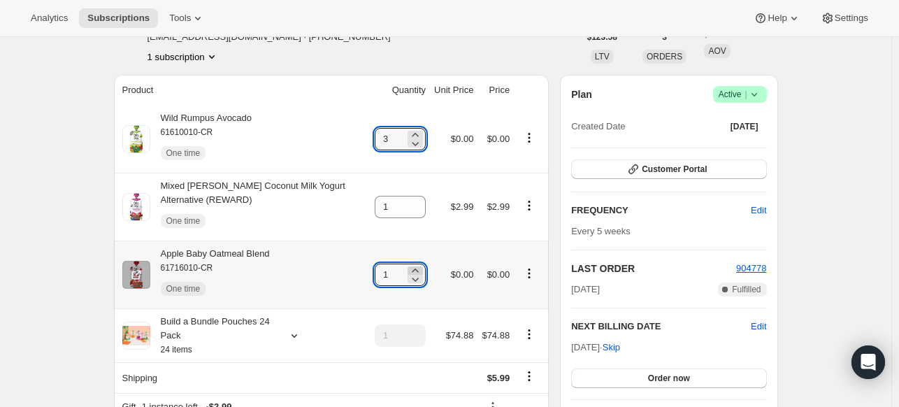
click at [418, 270] on icon at bounding box center [415, 269] width 6 height 3
type input "3"
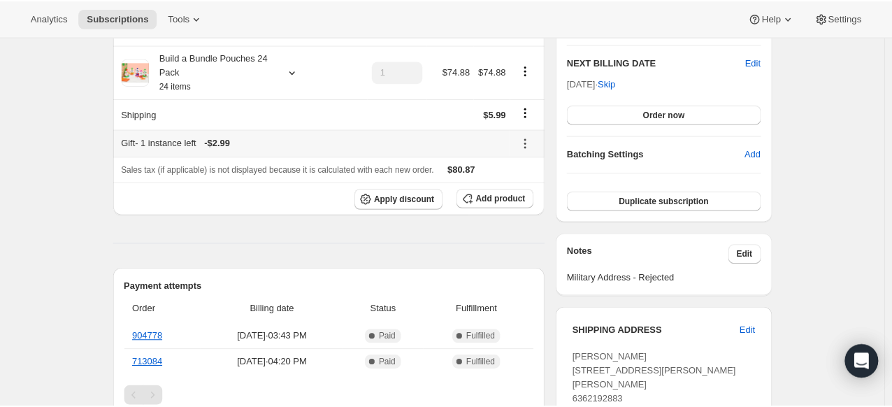
scroll to position [0, 0]
